Goal: Task Accomplishment & Management: Complete application form

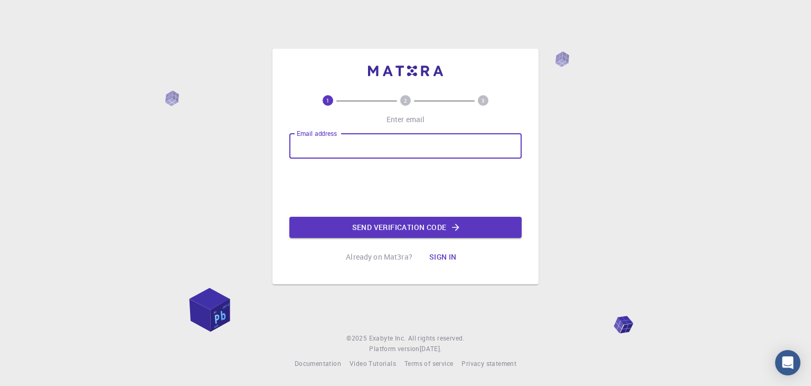
click at [373, 141] on input "Email address" at bounding box center [406, 145] width 232 height 25
type input "[EMAIL_ADDRESS][DOMAIN_NAME]"
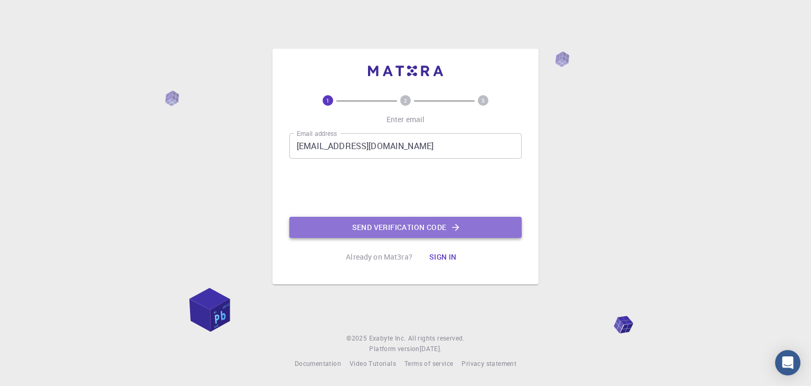
click at [351, 225] on button "Send verification code" at bounding box center [406, 227] width 232 height 21
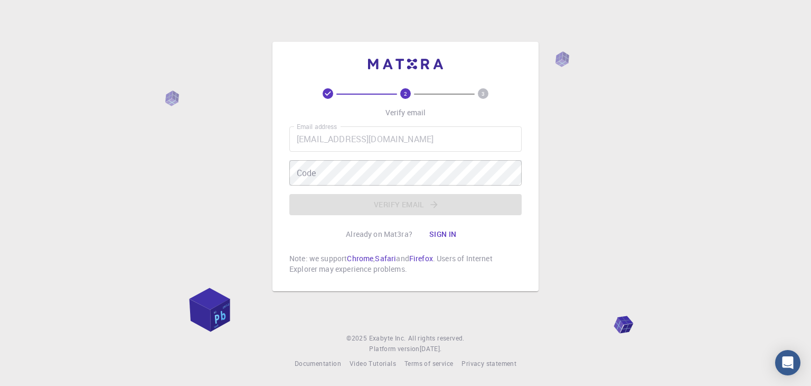
click at [427, 237] on button "Sign in" at bounding box center [443, 233] width 44 height 21
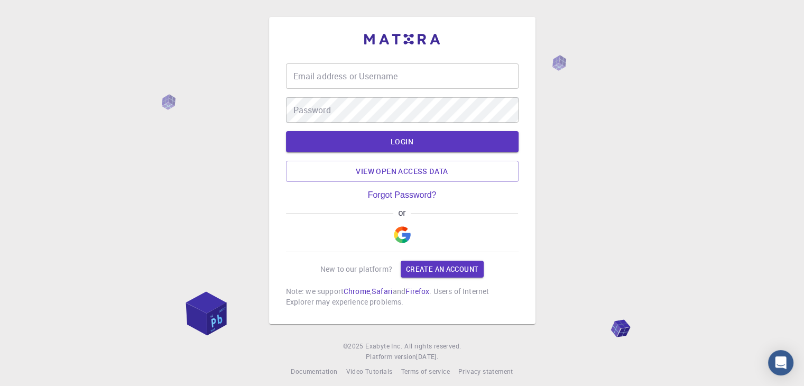
click at [408, 230] on img "button" at bounding box center [402, 234] width 17 height 17
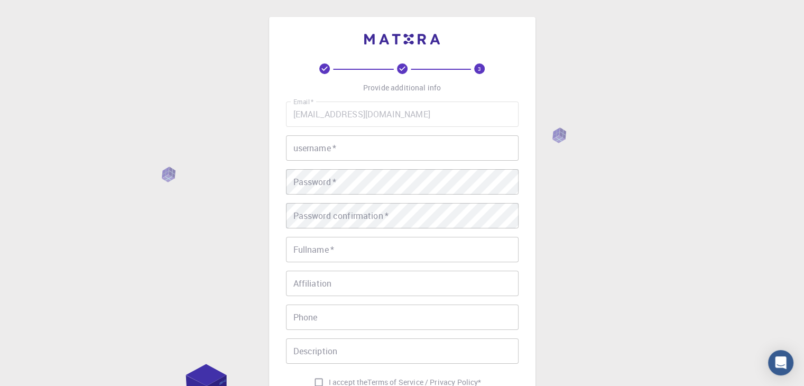
click at [372, 149] on input "username   *" at bounding box center [402, 147] width 232 height 25
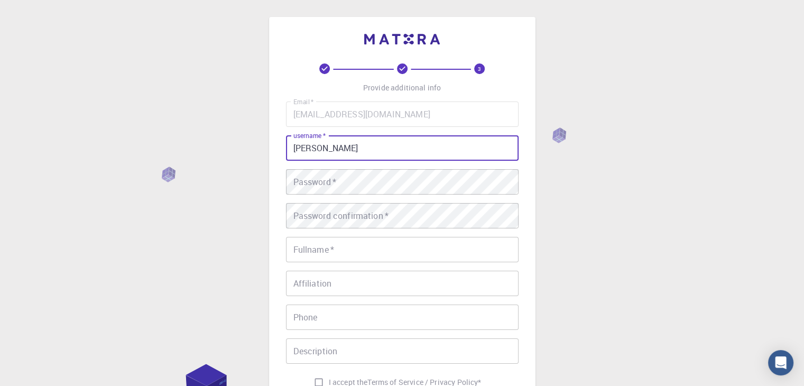
type input "[PERSON_NAME]"
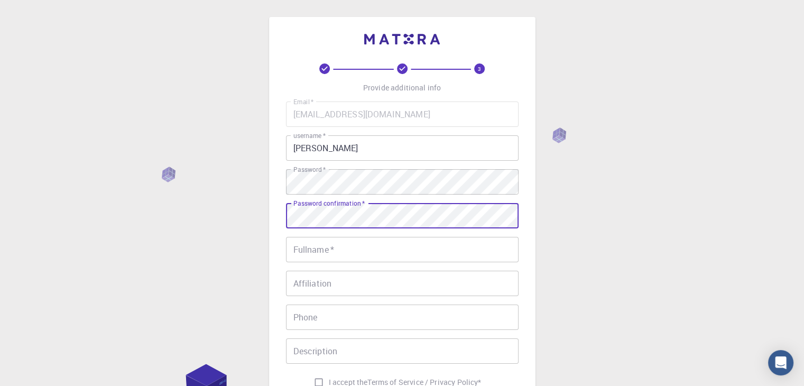
click at [381, 240] on input "Fullname   *" at bounding box center [402, 249] width 232 height 25
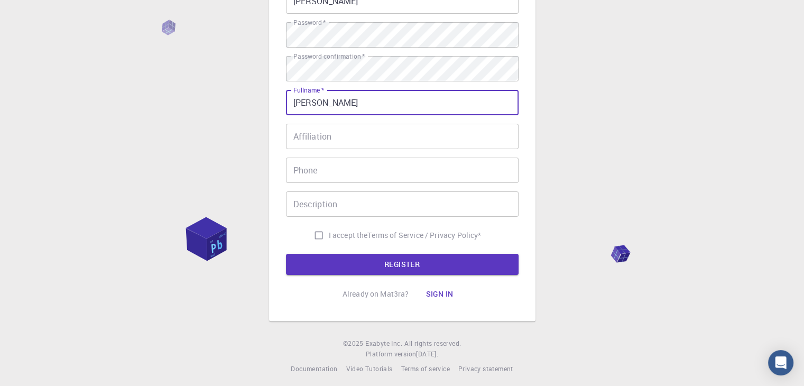
scroll to position [152, 0]
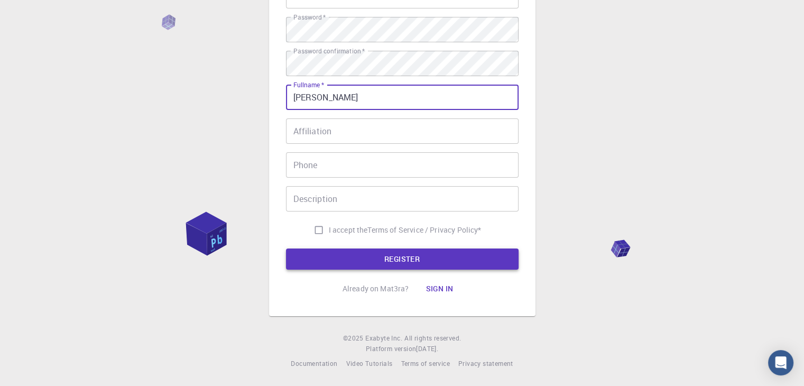
type input "[PERSON_NAME]"
click at [374, 257] on button "REGISTER" at bounding box center [402, 258] width 232 height 21
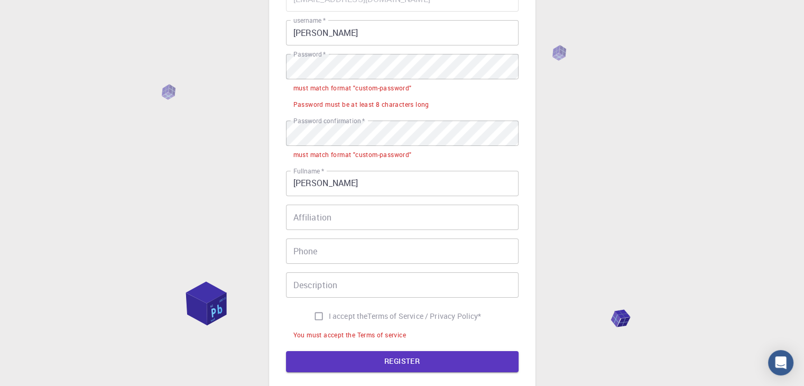
scroll to position [99, 0]
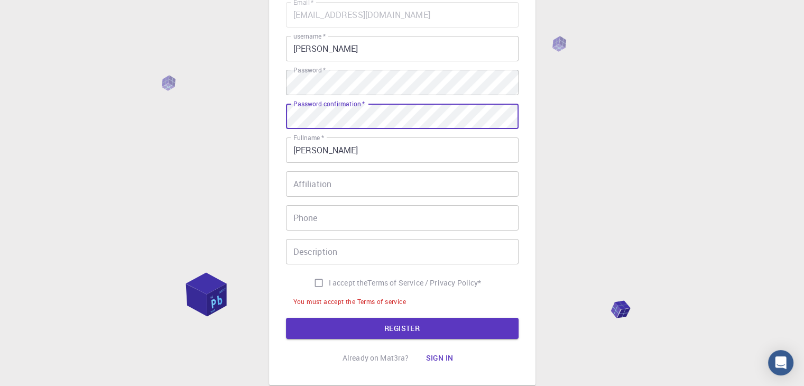
click at [316, 286] on input "I accept the Terms of Service / Privacy Policy *" at bounding box center [319, 283] width 20 height 20
checkbox input "true"
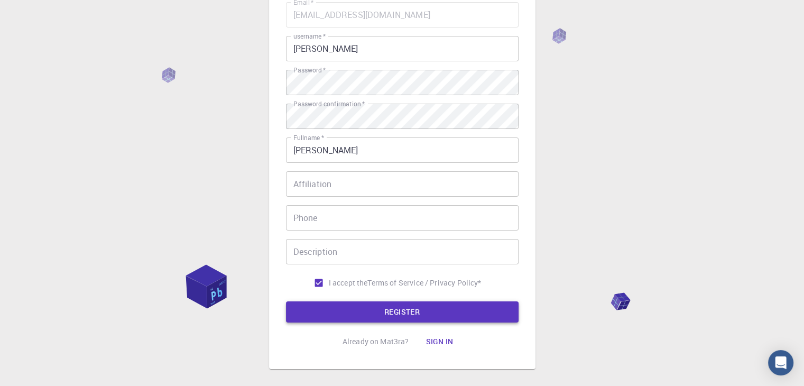
click at [314, 309] on button "REGISTER" at bounding box center [402, 311] width 232 height 21
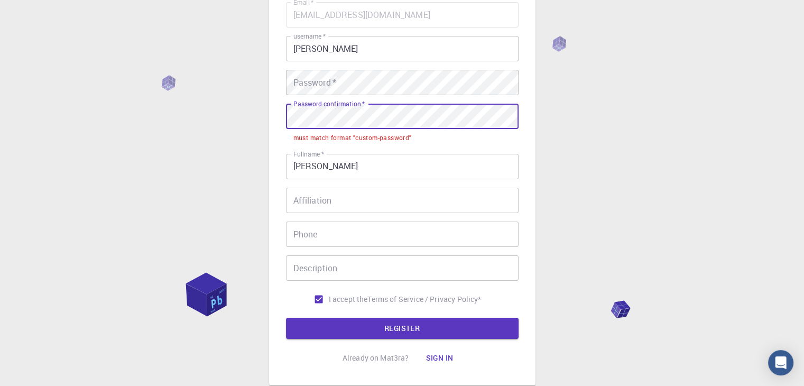
click at [283, 118] on div "3 Provide additional info Email   * [EMAIL_ADDRESS][DOMAIN_NAME] Email   * user…" at bounding box center [402, 152] width 266 height 468
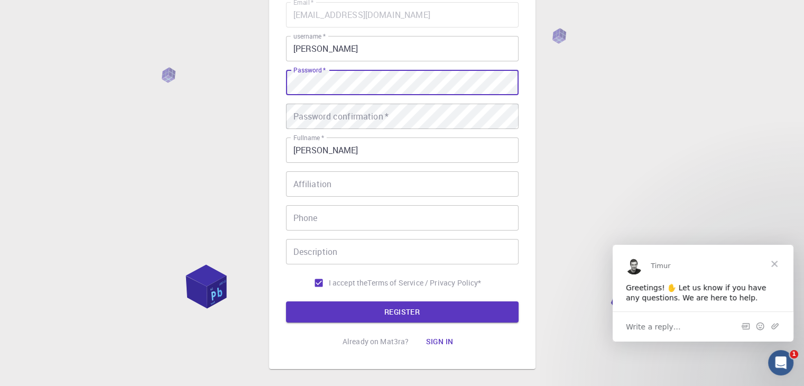
scroll to position [0, 0]
click at [776, 266] on span "Close" at bounding box center [774, 263] width 38 height 38
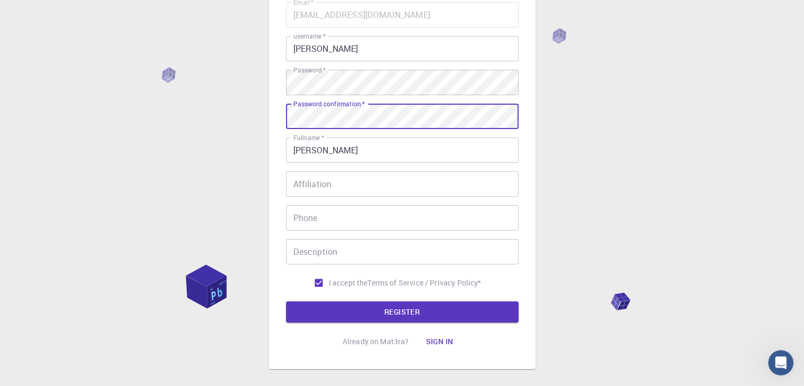
click at [340, 110] on div "Password confirmation   * Password confirmation   *" at bounding box center [402, 116] width 232 height 25
click at [286, 301] on button "REGISTER" at bounding box center [402, 311] width 232 height 21
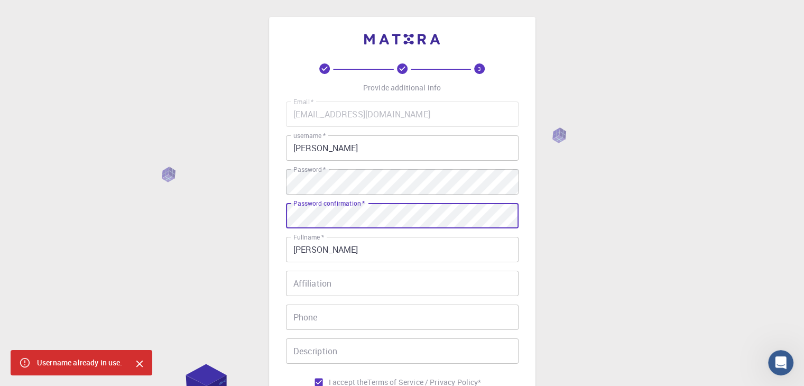
click at [351, 153] on input "[PERSON_NAME]" at bounding box center [402, 147] width 232 height 25
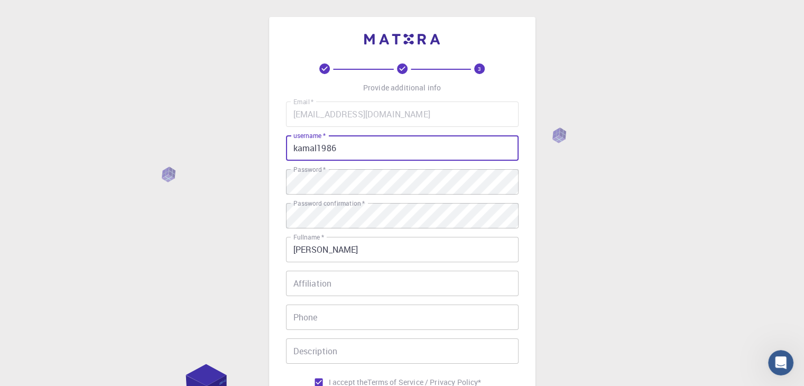
type input "kamal1986"
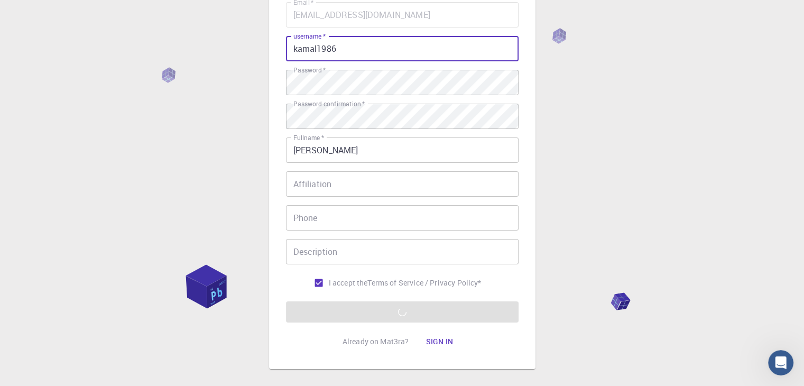
scroll to position [106, 0]
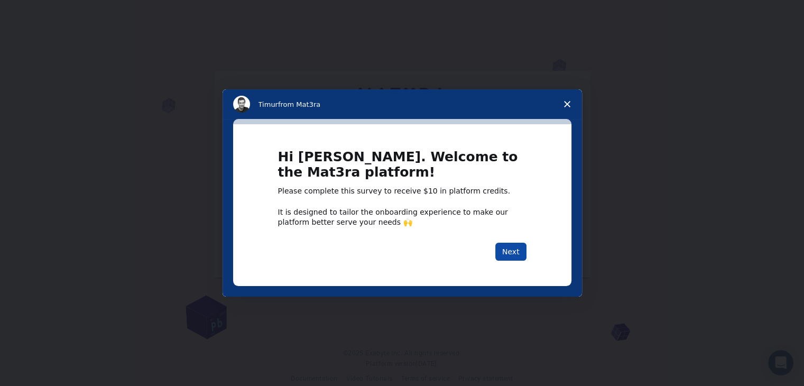
click at [510, 254] on button "Next" at bounding box center [510, 251] width 31 height 18
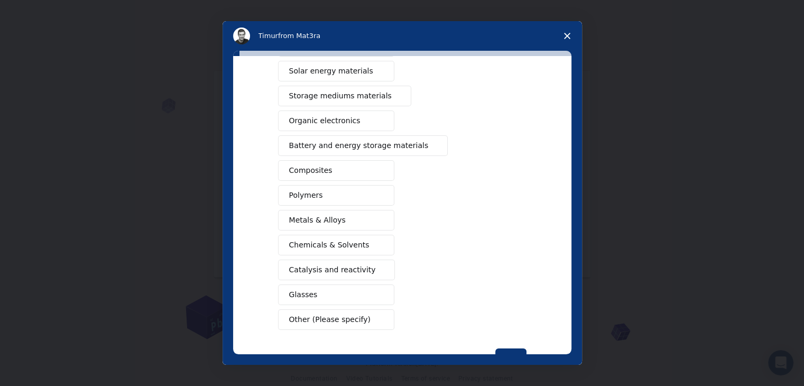
scroll to position [122, 0]
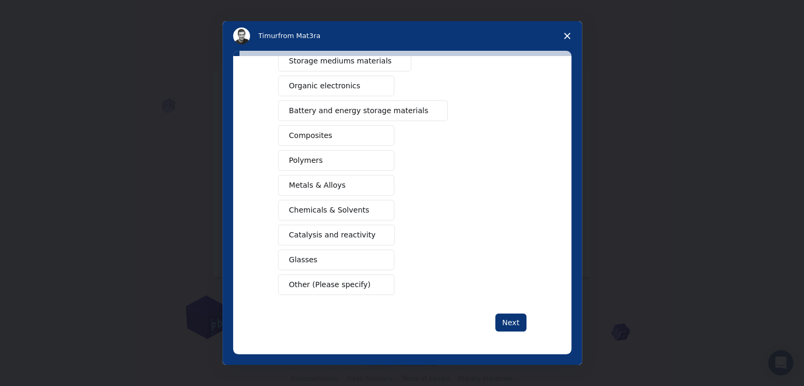
click at [568, 32] on span "Close survey" at bounding box center [567, 36] width 30 height 30
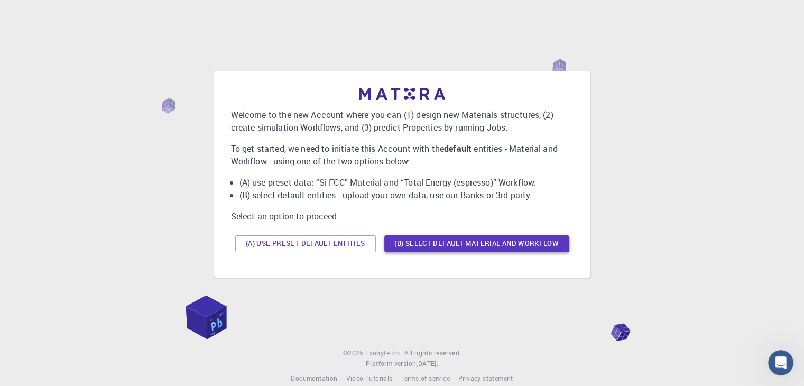
click at [403, 244] on button "(B) Select default material and workflow" at bounding box center [476, 243] width 185 height 17
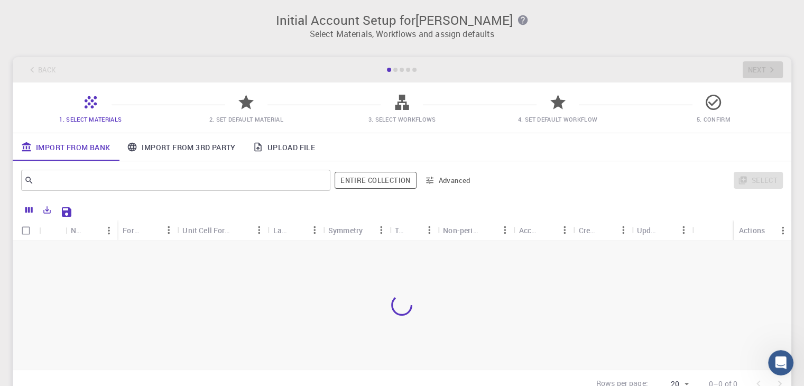
click at [259, 147] on icon at bounding box center [257, 147] width 7 height 9
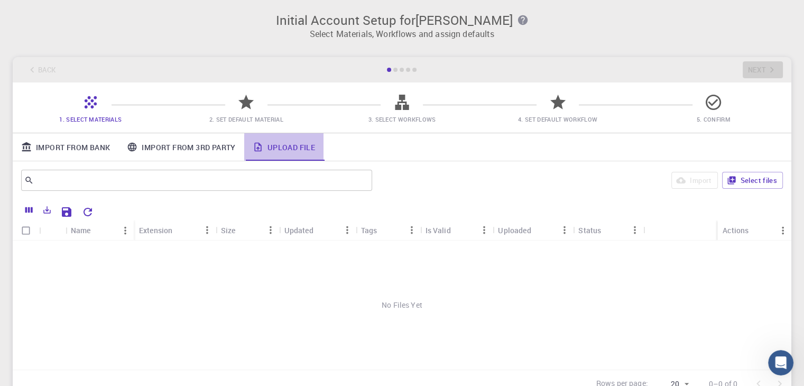
click at [289, 148] on link "Upload File" at bounding box center [283, 146] width 79 height 27
click at [20, 231] on input "Select all rows" at bounding box center [26, 230] width 20 height 20
checkbox input "false"
click at [738, 181] on button "Select files" at bounding box center [752, 180] width 61 height 17
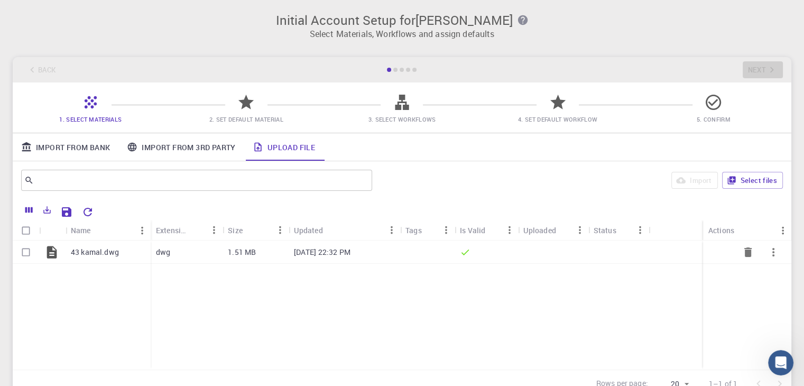
click at [60, 256] on div at bounding box center [52, 251] width 26 height 23
click at [27, 249] on input "Select row" at bounding box center [26, 252] width 20 height 20
checkbox input "true"
click at [237, 256] on p "1.51 MB" at bounding box center [242, 252] width 28 height 11
click at [775, 155] on div "Import From Bank Import From 3rd Party Upload File" at bounding box center [402, 146] width 778 height 27
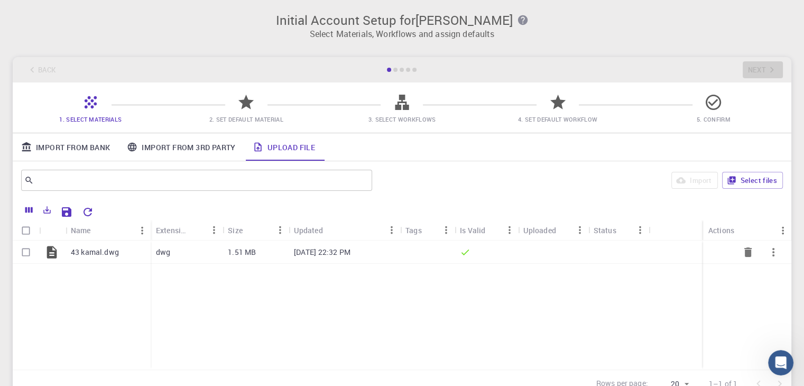
click at [775, 155] on div "Import From Bank Import From 3rd Party Upload File" at bounding box center [402, 146] width 778 height 27
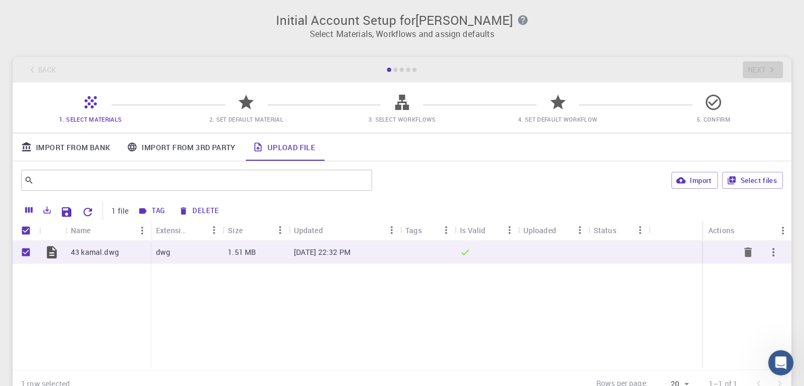
click at [80, 253] on p "43 kamal.dwg" at bounding box center [95, 252] width 48 height 11
click at [776, 255] on button "button" at bounding box center [772, 251] width 25 height 25
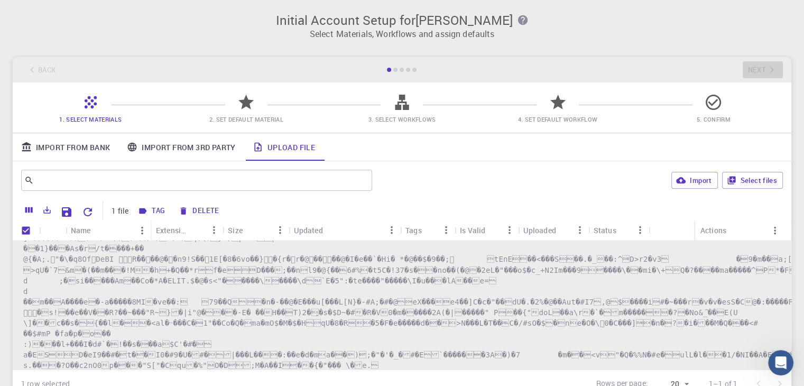
scroll to position [3064, 0]
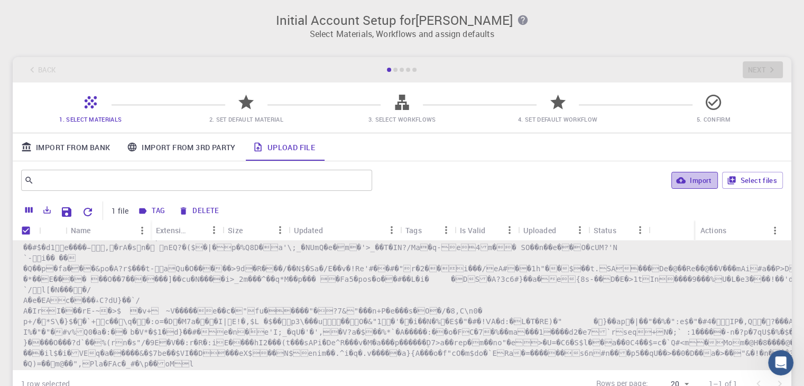
click at [683, 177] on icon "button" at bounding box center [681, 180] width 10 height 10
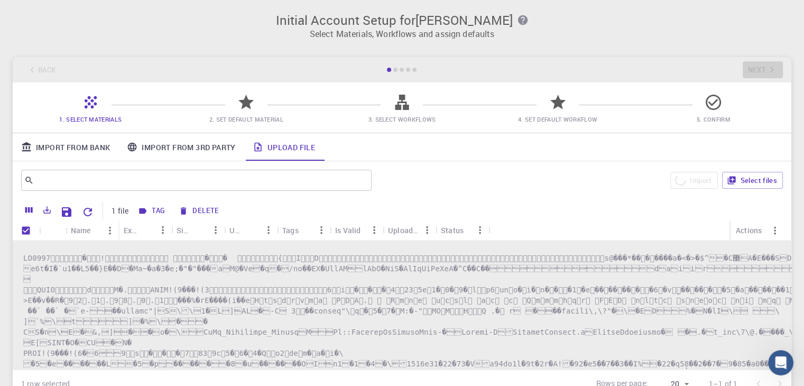
scroll to position [0, 0]
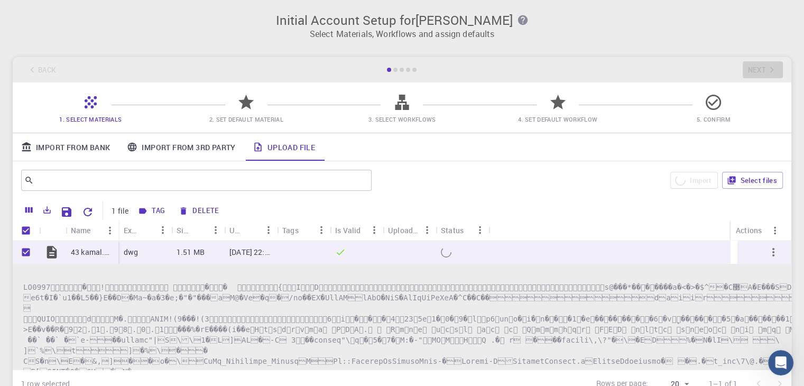
checkbox input "false"
